Goal: Task Accomplishment & Management: Complete application form

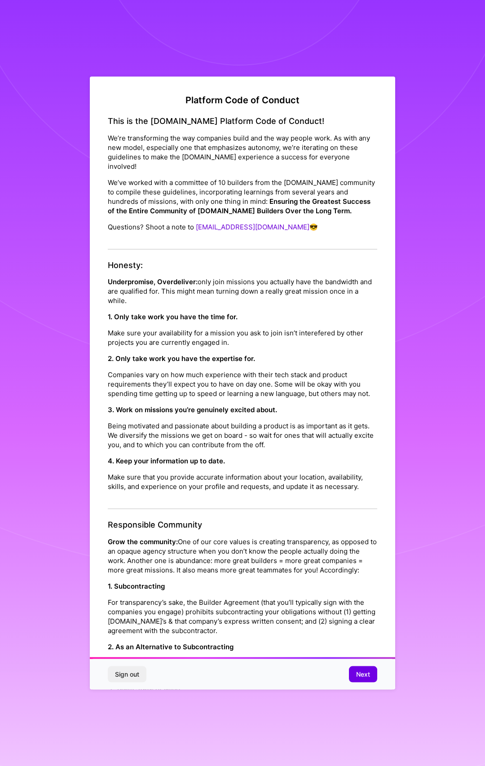
scroll to position [616, 0]
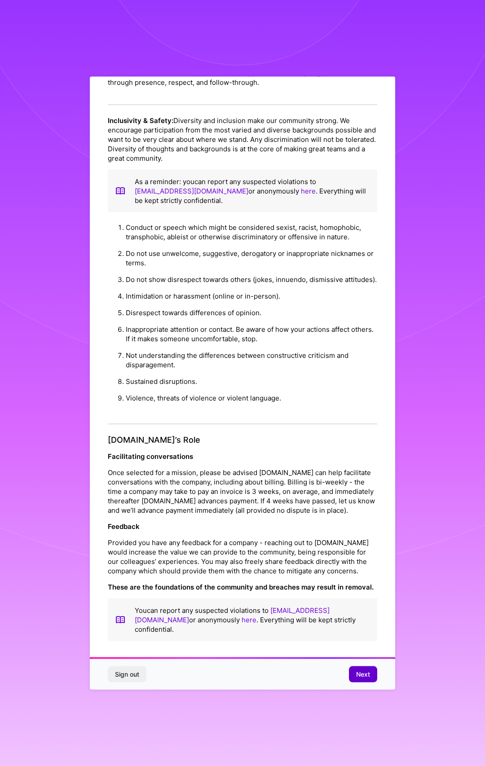
click at [358, 673] on span "Next" at bounding box center [363, 673] width 14 height 9
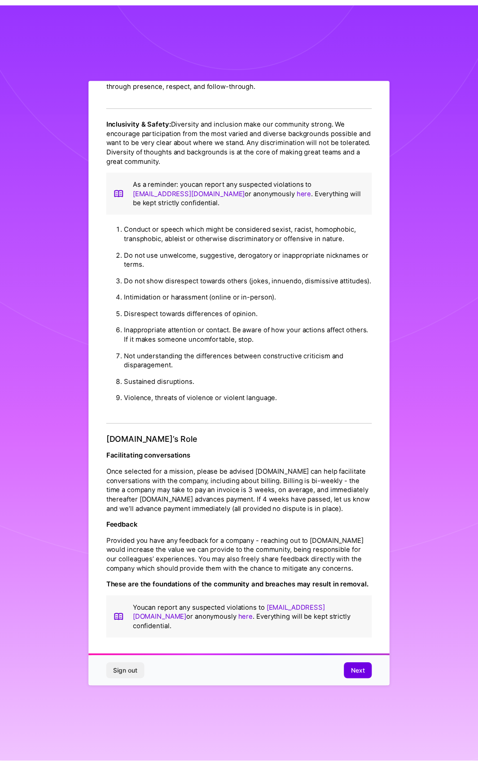
scroll to position [0, 0]
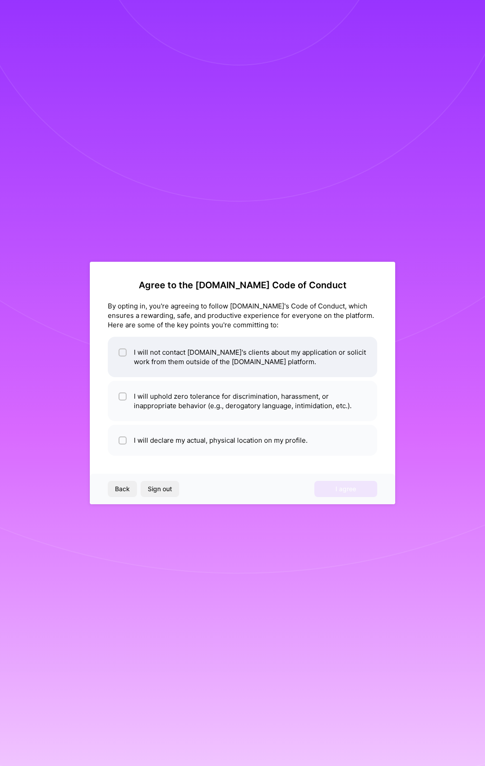
click at [129, 351] on li "I will not contact [DOMAIN_NAME]'s clients about my application or solicit work…" at bounding box center [242, 357] width 269 height 40
checkbox input "true"
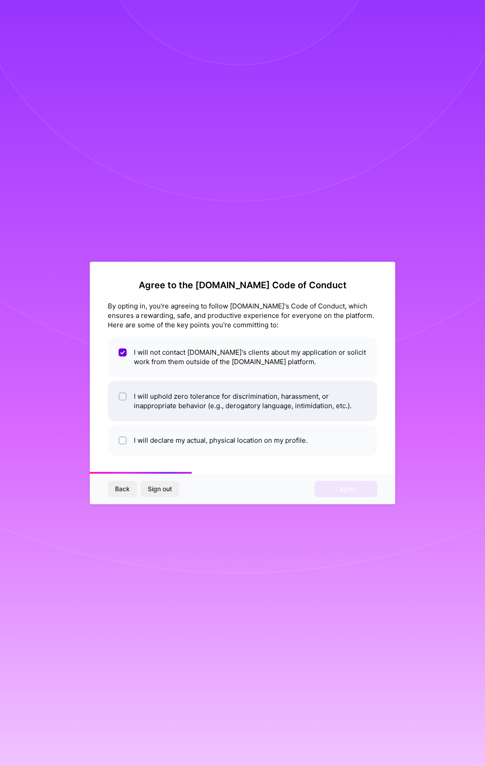
click at [140, 399] on li "I will uphold zero tolerance for discrimination, harassment, or inappropriate b…" at bounding box center [242, 401] width 269 height 40
checkbox input "true"
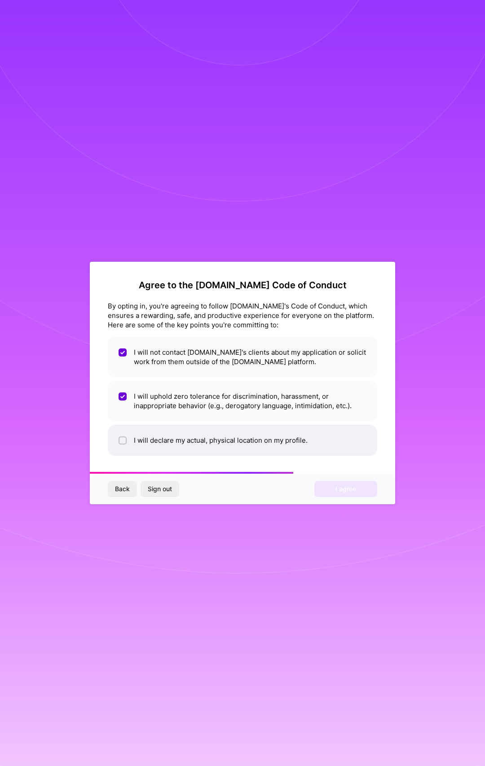
click at [153, 434] on li "I will declare my actual, physical location on my profile." at bounding box center [242, 440] width 269 height 31
checkbox input "true"
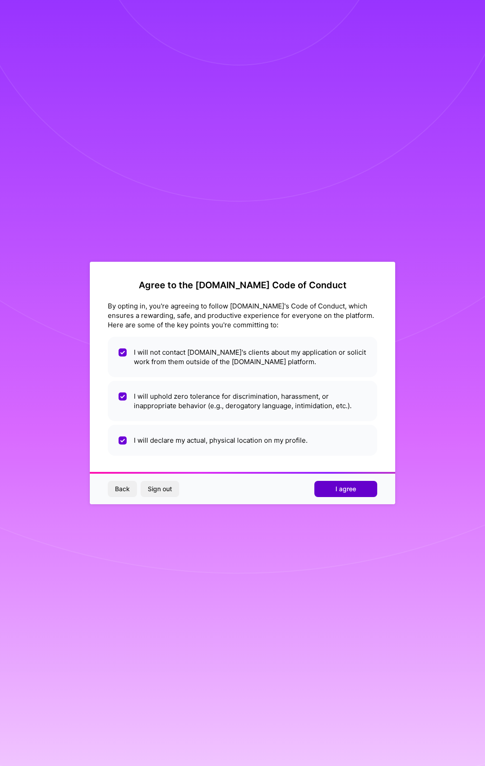
click at [352, 492] on span "I agree" at bounding box center [345, 488] width 21 height 9
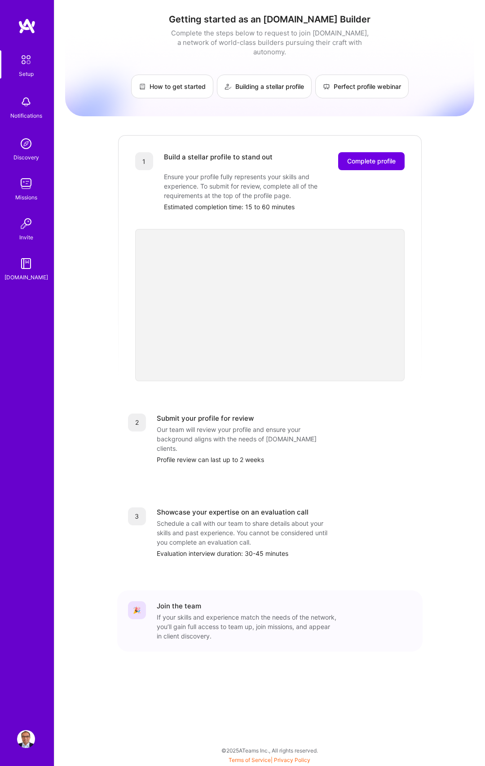
click at [432, 274] on div "Getting started as an [DOMAIN_NAME] Builder Complete the steps below to request…" at bounding box center [269, 351] width 409 height 688
click at [374, 157] on span "Complete profile" at bounding box center [371, 161] width 48 height 9
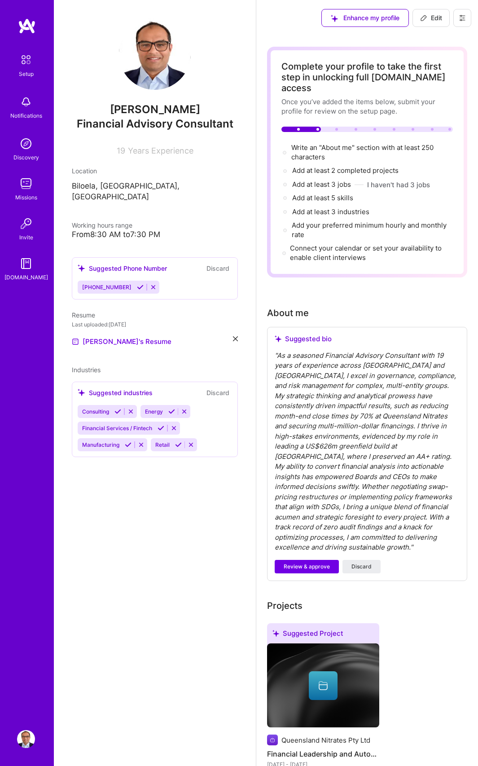
click at [150, 284] on icon at bounding box center [153, 287] width 7 height 7
click at [210, 263] on button "Discard" at bounding box center [218, 268] width 28 height 10
click at [216, 263] on button "Discard" at bounding box center [218, 268] width 28 height 10
click at [131, 264] on div "Suggested Phone Number" at bounding box center [122, 268] width 89 height 9
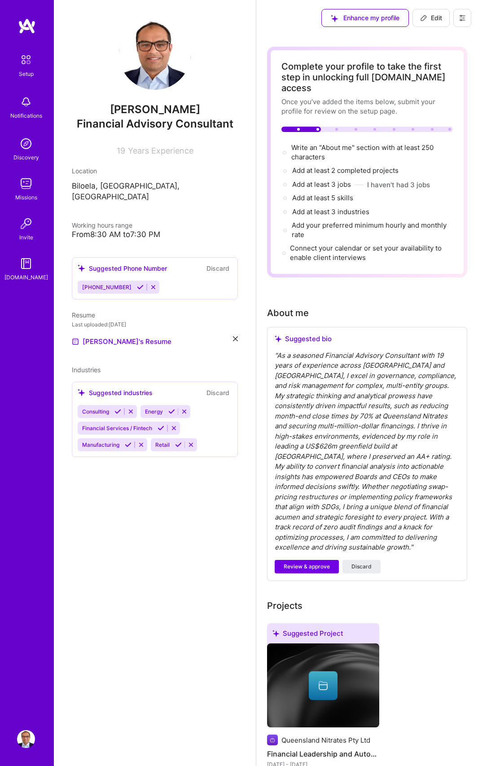
click at [103, 264] on div "Suggested Phone Number" at bounding box center [122, 268] width 89 height 9
click at [91, 264] on div "Suggested Phone Number" at bounding box center [122, 268] width 89 height 9
click at [88, 264] on div "Suggested Phone Number" at bounding box center [122, 268] width 89 height 9
click at [343, 166] on div "Add at least 2 completed projects →" at bounding box center [345, 171] width 106 height 10
click at [314, 143] on span "Write an "About me" section with at least 250 characters →" at bounding box center [362, 152] width 142 height 18
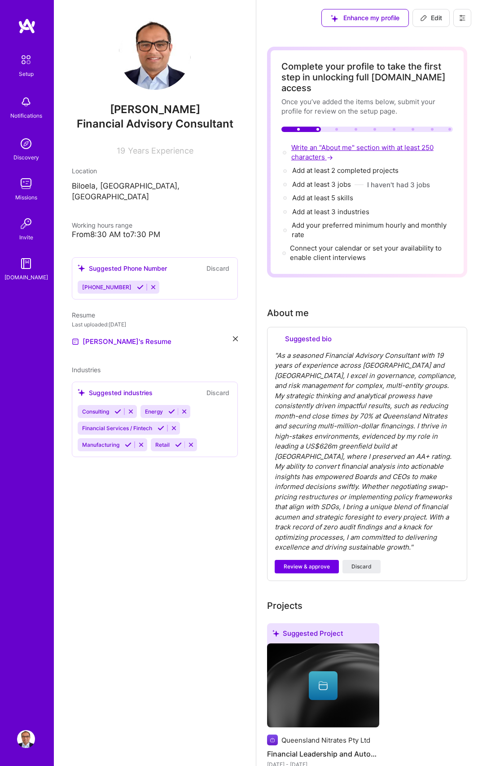
select select "US"
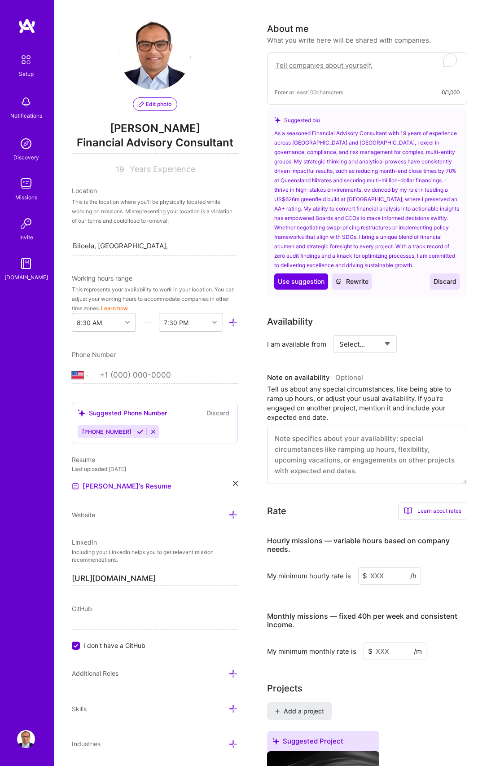
scroll to position [295, 0]
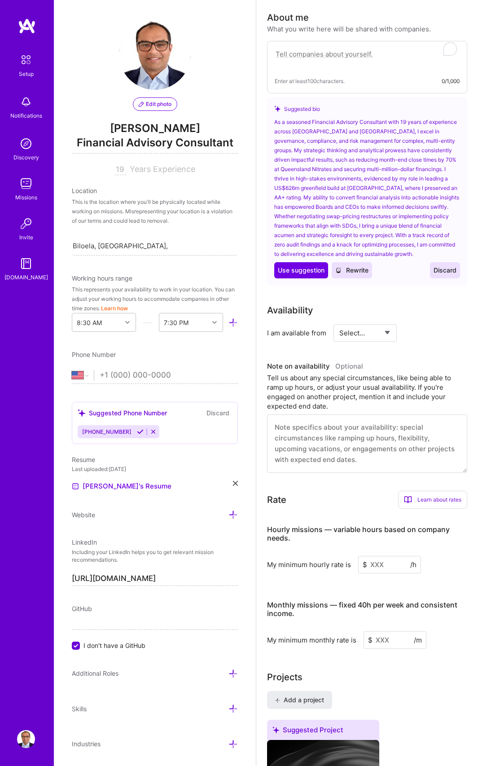
click at [286, 123] on div "As a seasoned Financial Advisory Consultant with 19 years of experience across …" at bounding box center [367, 187] width 186 height 141
click at [297, 49] on textarea "To enrich screen reader interactions, please activate Accessibility in Grammarl…" at bounding box center [367, 58] width 185 height 21
click at [320, 48] on textarea "To enrich screen reader interactions, please activate Accessibility in Grammarl…" at bounding box center [367, 58] width 185 height 21
paste textarea "Australian national, Fractional CFO with 19 yrs across industrials/energy. I tu…"
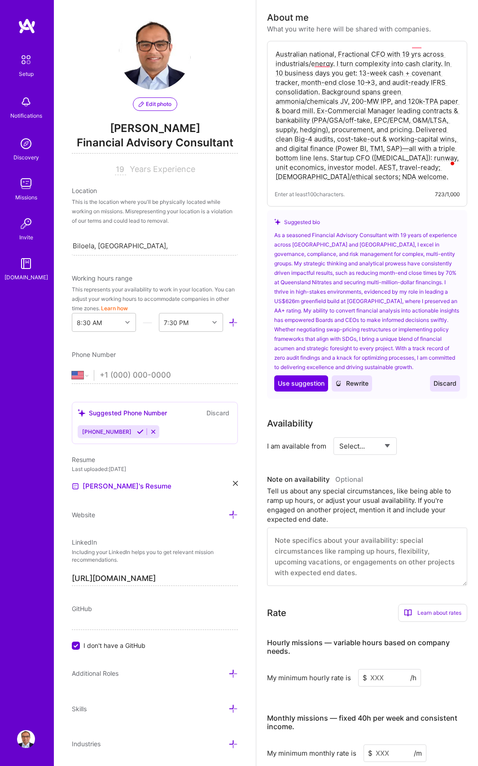
click at [409, 167] on textarea "Australian national, Fractional CFO with 19 yrs across industrials/energy. I tu…" at bounding box center [367, 115] width 185 height 134
type textarea "Australian national, Fractional CFO with 19 yrs across industrials/energy. I tu…"
click at [367, 378] on button "Rewrite" at bounding box center [352, 383] width 40 height 16
click at [452, 379] on span "Discard" at bounding box center [445, 383] width 23 height 9
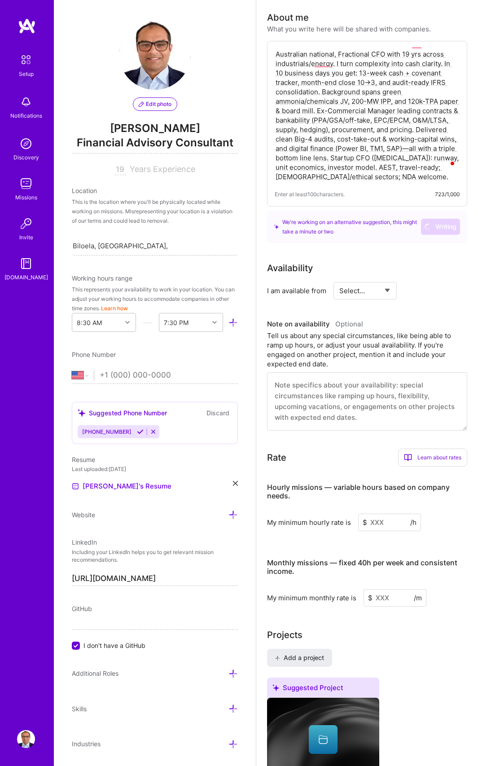
click at [432, 153] on textarea "Australian national, Fractional CFO with 19 yrs across industrials/energy. I tu…" at bounding box center [367, 115] width 185 height 134
click at [413, 164] on textarea "Australian national, Fractional CFO with 19 yrs across industrials/energy. I tu…" at bounding box center [367, 115] width 185 height 134
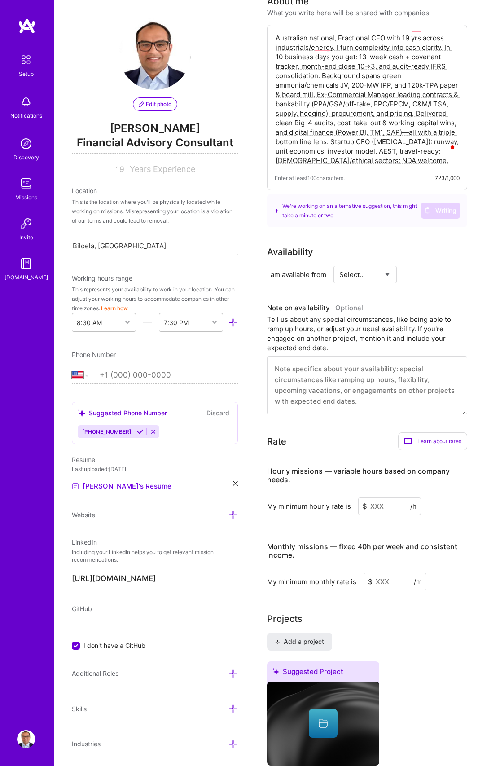
scroll to position [314, 0]
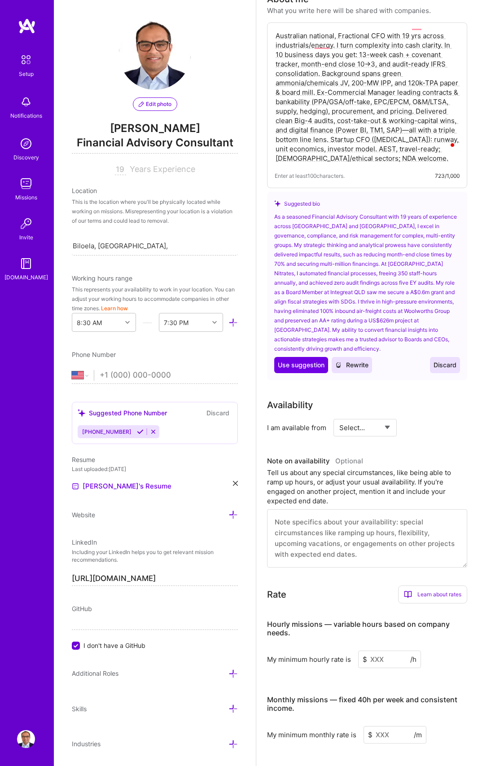
click at [414, 159] on div "Australian national, Fractional CFO with 19 yrs across industrials/energy. I tu…" at bounding box center [367, 105] width 200 height 166
click at [424, 140] on textarea "Australian national, Fractional CFO with 19 yrs across industrials/energy. I tu…" at bounding box center [367, 97] width 185 height 134
click at [416, 148] on textarea "Australian national, Fractional CFO with 19 yrs across industrials/energy. I tu…" at bounding box center [367, 97] width 185 height 134
click at [371, 416] on select "Select... Right Now Future Date Not Available" at bounding box center [365, 427] width 52 height 23
select select "Right Now"
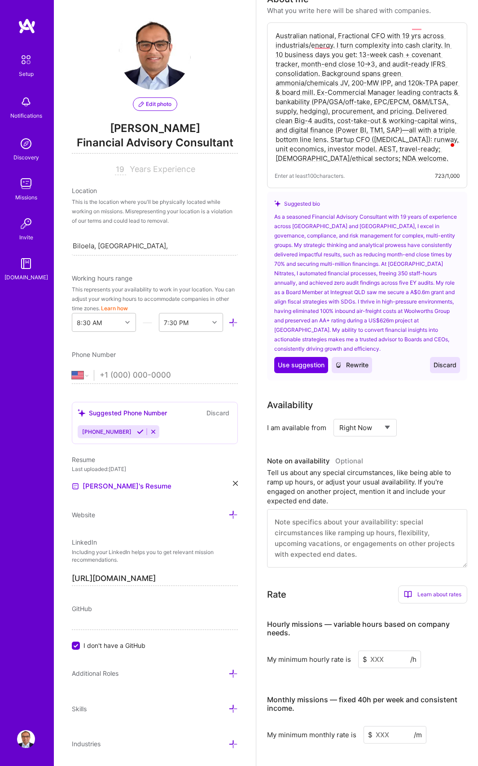
click at [339, 416] on select "Select... Right Now Future Date Not Available" at bounding box center [365, 427] width 52 height 23
click at [428, 419] on input at bounding box center [440, 428] width 54 height 18
type input "40"
click at [405, 456] on h3 "Note on availability Optional" at bounding box center [367, 462] width 200 height 13
click at [325, 469] on div "Tell us about any special circumstances, like being able to ramp up hours, or a…" at bounding box center [367, 488] width 200 height 38
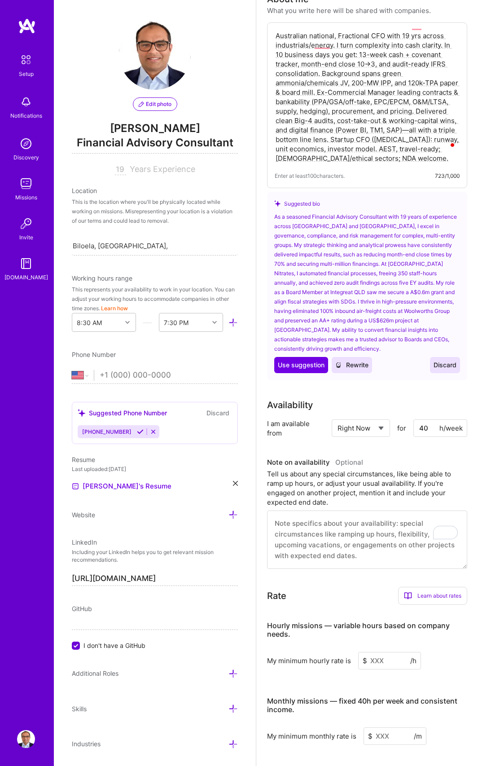
click at [321, 511] on textarea "To enrich screen reader interactions, please activate Accessibility in Grammarl…" at bounding box center [367, 539] width 200 height 58
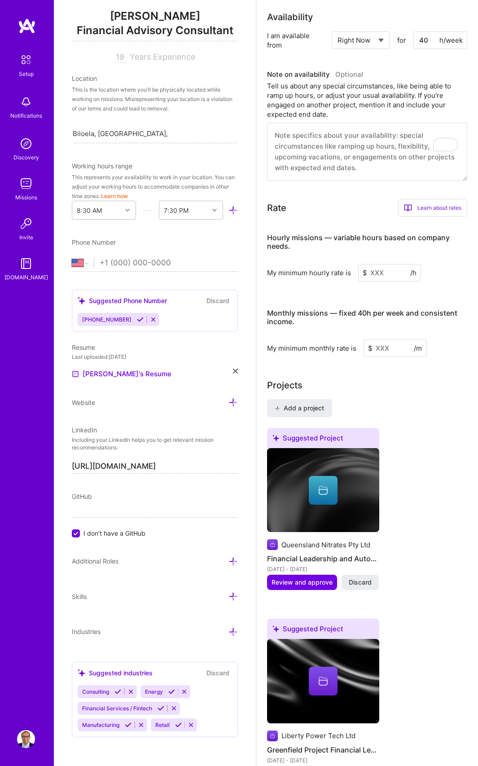
scroll to position [706, 0]
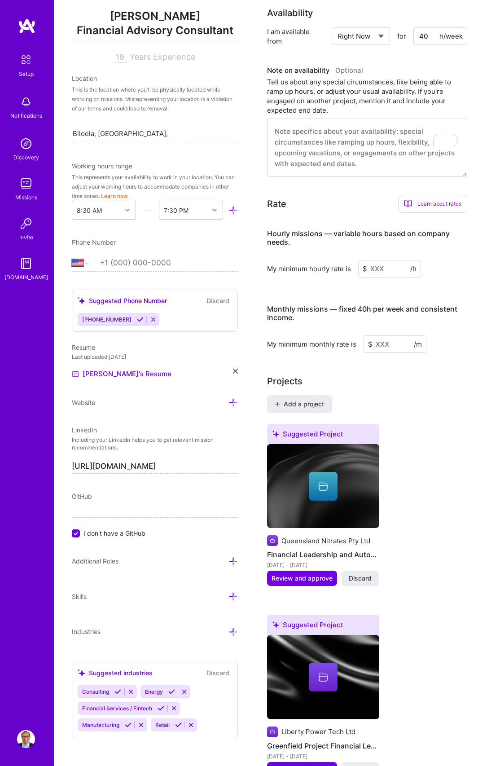
click at [383, 260] on input at bounding box center [389, 269] width 63 height 18
click at [87, 261] on select "[GEOGRAPHIC_DATA] [GEOGRAPHIC_DATA] [GEOGRAPHIC_DATA] [GEOGRAPHIC_DATA] [US_STA…" at bounding box center [83, 263] width 22 height 11
select select "AU"
click at [72, 258] on select "[GEOGRAPHIC_DATA] [GEOGRAPHIC_DATA] [GEOGRAPHIC_DATA] [GEOGRAPHIC_DATA] [US_STA…" at bounding box center [83, 263] width 22 height 11
type input "451343780"
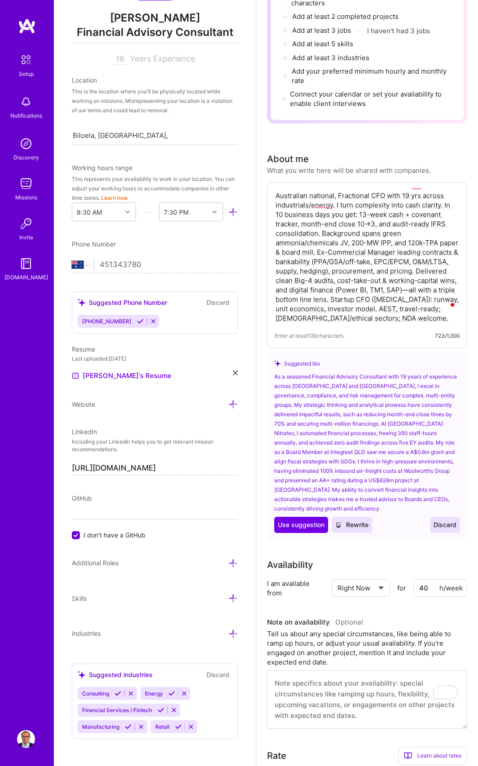
scroll to position [171, 0]
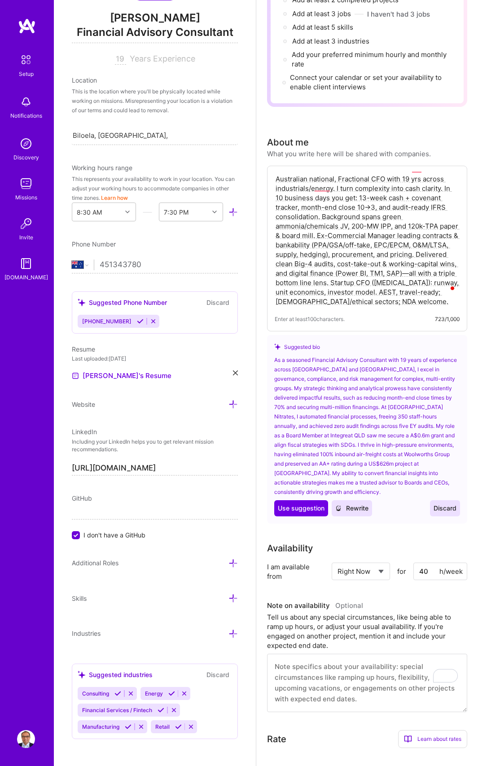
click at [447, 504] on span "Discard" at bounding box center [445, 508] width 23 height 9
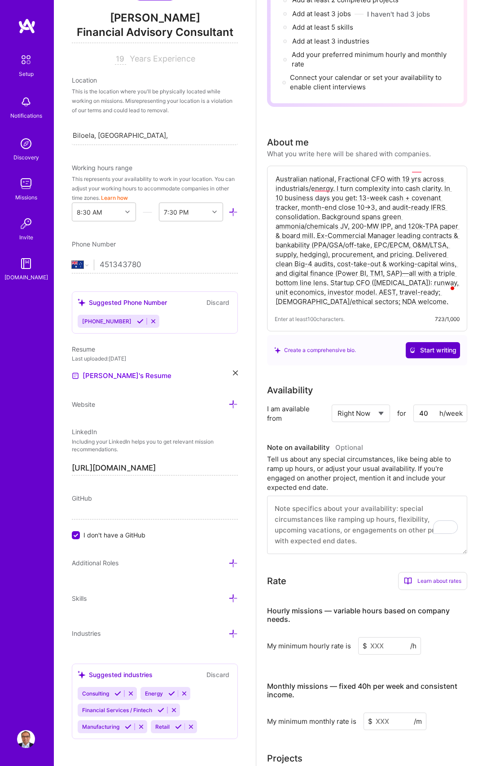
click at [435, 346] on span "Start writing" at bounding box center [432, 350] width 47 height 9
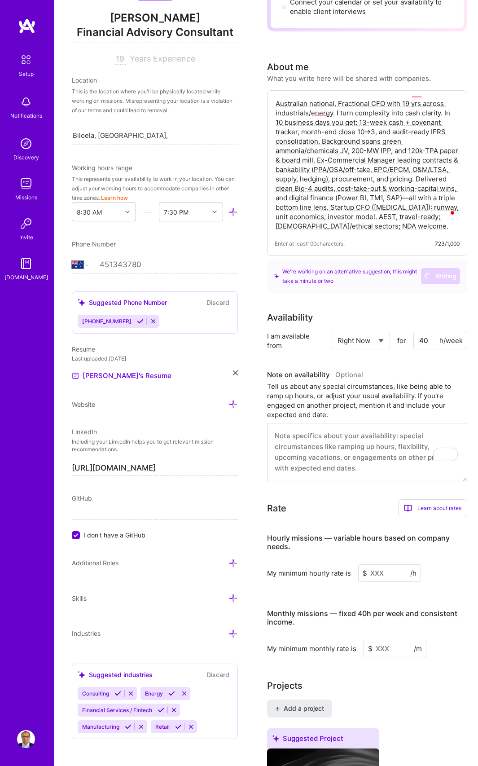
scroll to position [255, 0]
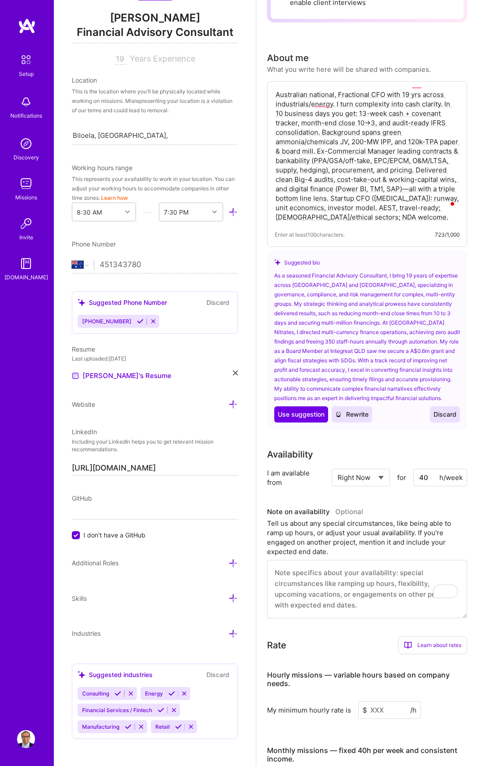
click at [442, 410] on span "Discard" at bounding box center [445, 414] width 23 height 9
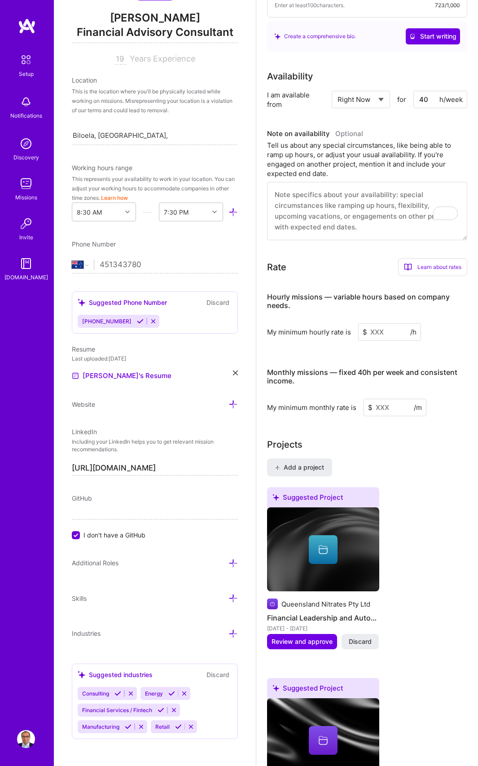
scroll to position [486, 0]
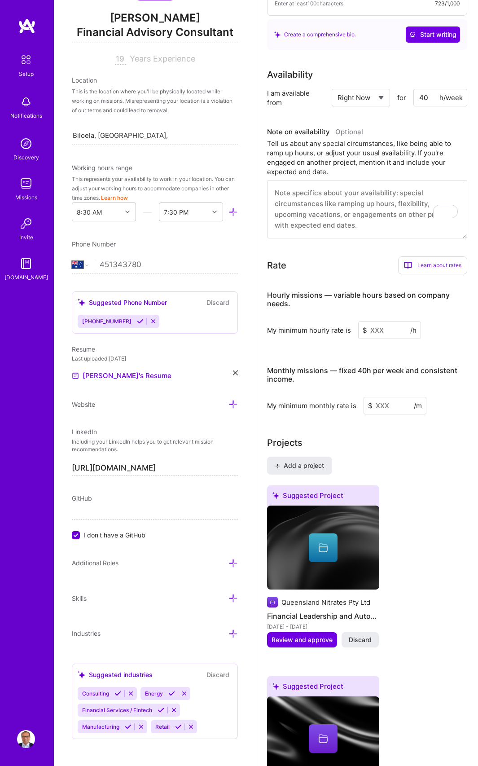
click at [381, 321] on input at bounding box center [389, 330] width 63 height 18
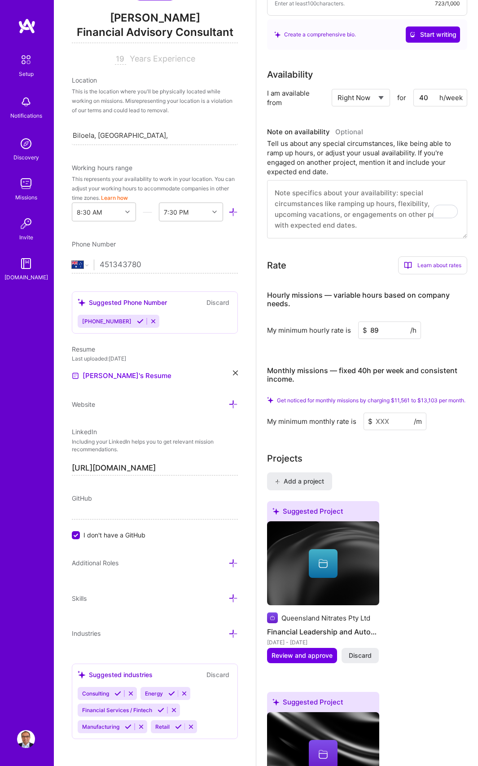
click at [384, 418] on input at bounding box center [395, 422] width 63 height 18
click at [379, 321] on input "89" at bounding box center [389, 330] width 63 height 18
type input "130"
click at [400, 415] on input at bounding box center [395, 422] width 63 height 18
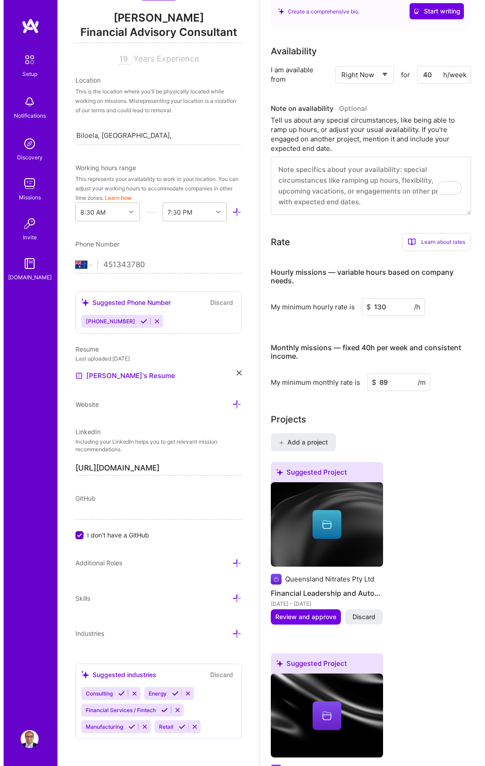
scroll to position [629, 0]
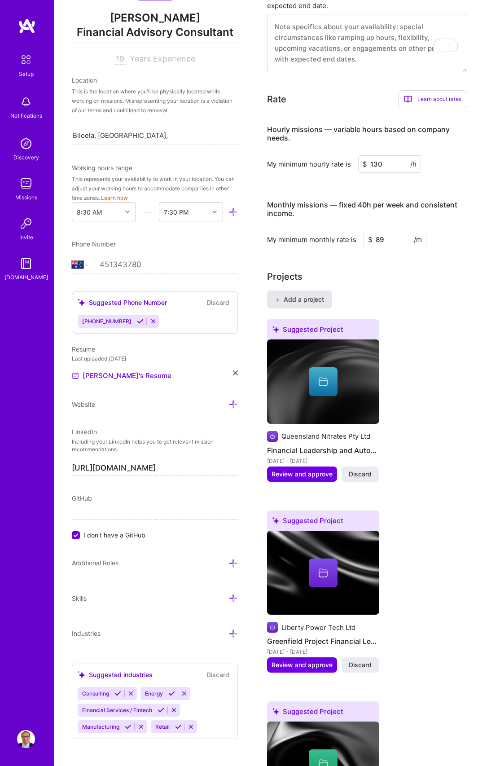
type input "89"
click at [312, 295] on span "Add a project" at bounding box center [299, 299] width 49 height 9
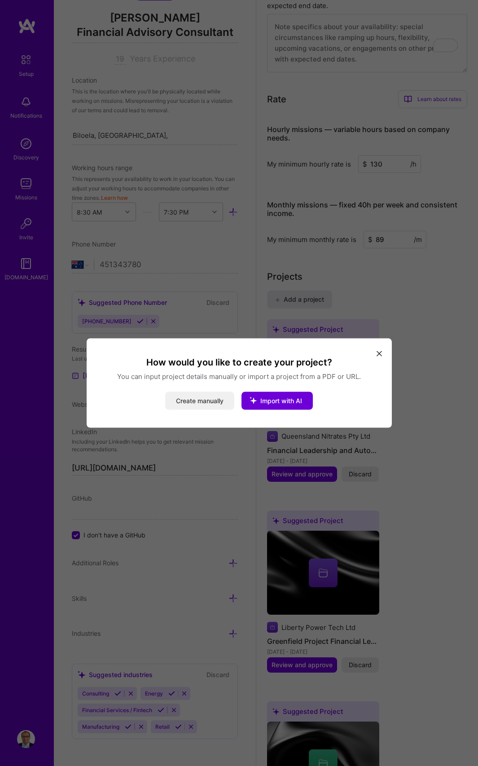
click at [209, 402] on button "Create manually" at bounding box center [199, 401] width 69 height 18
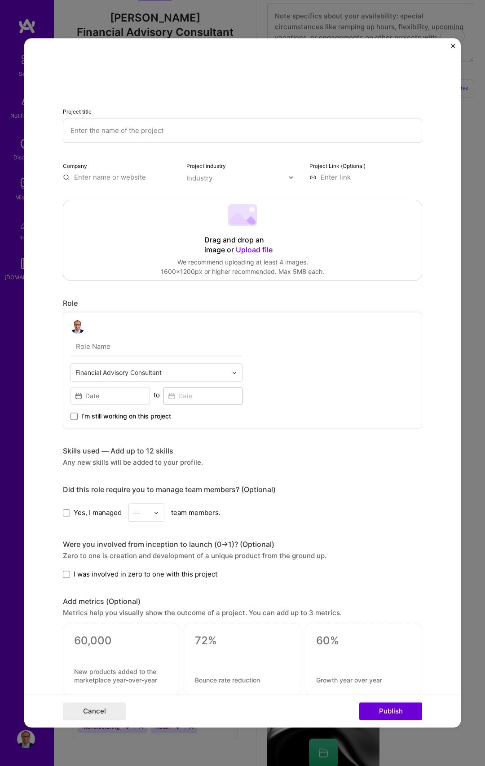
click at [151, 128] on input "text" at bounding box center [242, 130] width 359 height 25
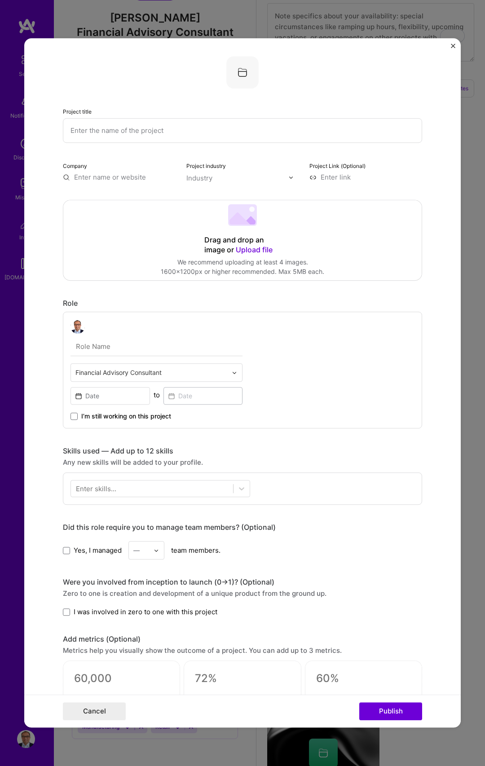
click at [107, 346] on input "text" at bounding box center [156, 346] width 172 height 19
